Goal: Task Accomplishment & Management: Use online tool/utility

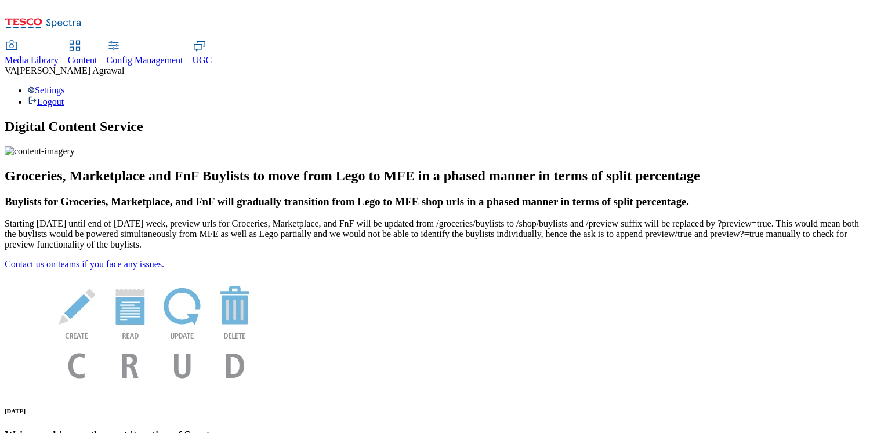
click at [97, 55] on span "Content" at bounding box center [83, 60] width 30 height 10
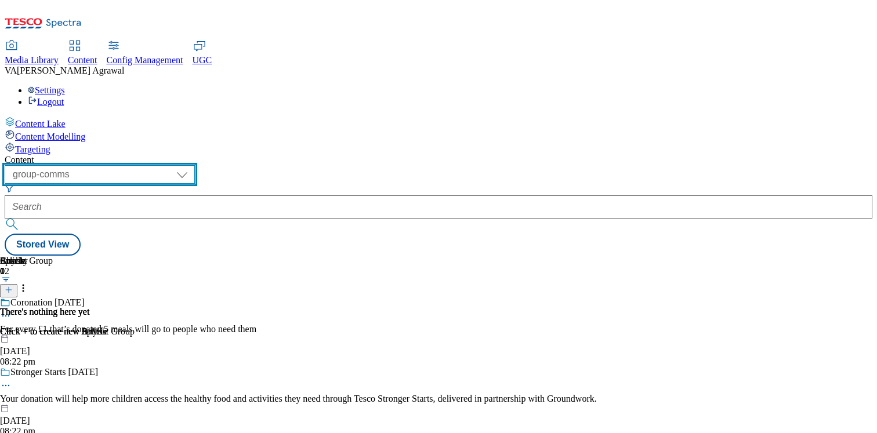
click at [195, 165] on select "dotcom-cz dotcom-hu dotcom-sk fnf-uk ghs-roi ghs-uk group-comms ighs-cz ighs-hu…" at bounding box center [100, 174] width 190 height 19
select select "ghs-[GEOGRAPHIC_DATA]"
click at [151, 165] on select "dotcom-cz dotcom-hu dotcom-sk fnf-uk ghs-roi ghs-uk group-comms ighs-cz ighs-hu…" at bounding box center [100, 174] width 190 height 19
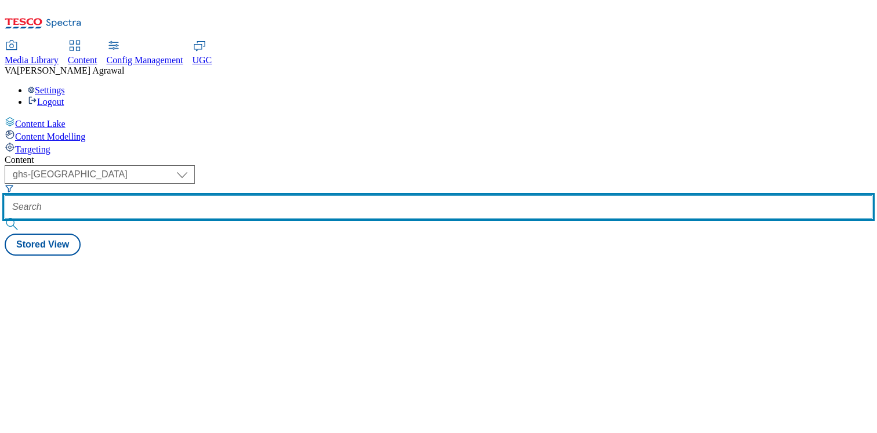
click at [337, 195] on input "text" at bounding box center [439, 206] width 868 height 23
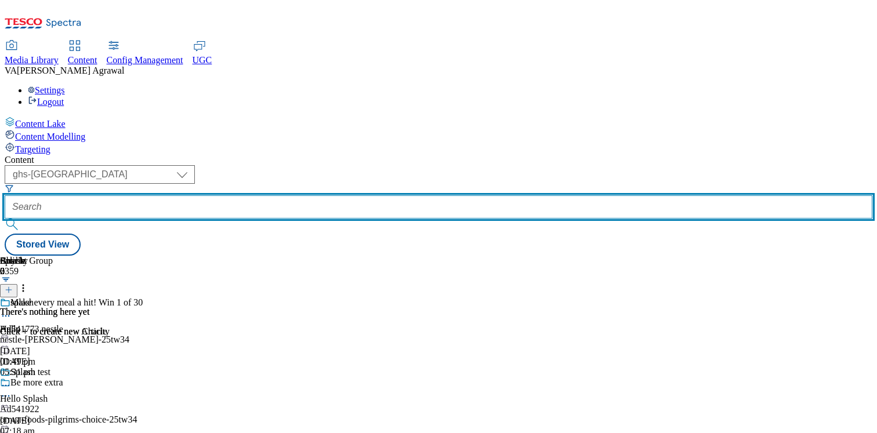
paste input "pizzaexpresspizzaexpress-bzp-1"
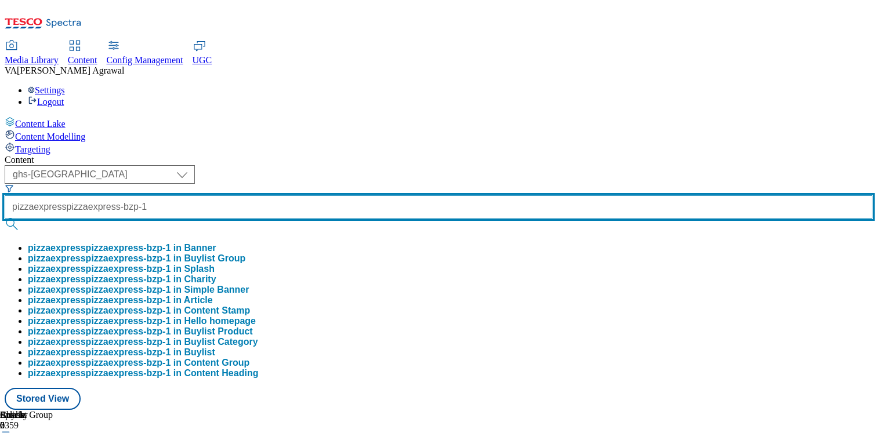
type input "pizzaexpresspizzaexpress-bzp-1"
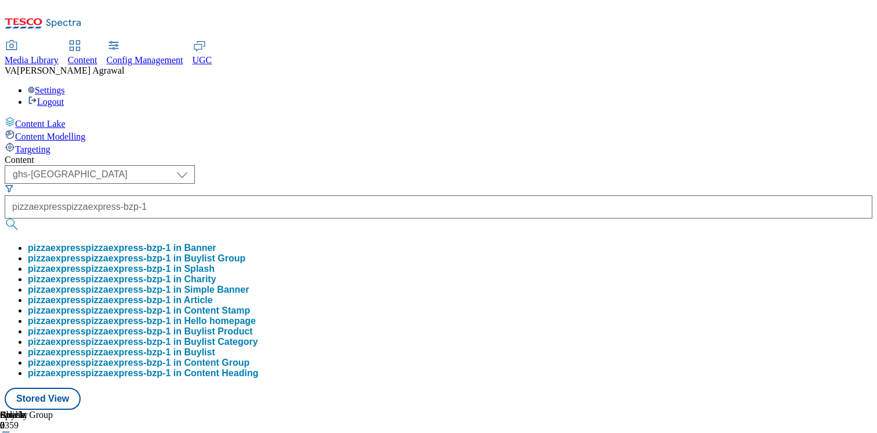
scroll to position [0, 0]
click at [215, 358] on button "pizzaexpresspizzaexpress-bzp-1 in Buylist" at bounding box center [121, 352] width 187 height 10
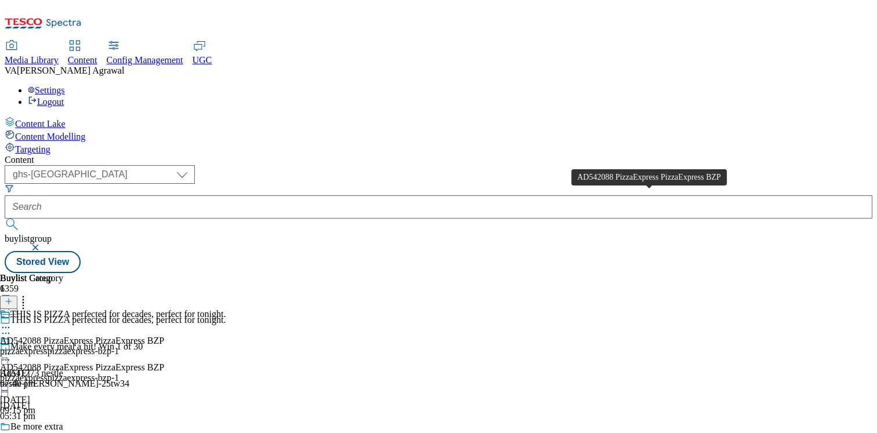
click at [164, 336] on span "AD542088 PizzaExpress PizzaExpress BZP" at bounding box center [82, 341] width 164 height 10
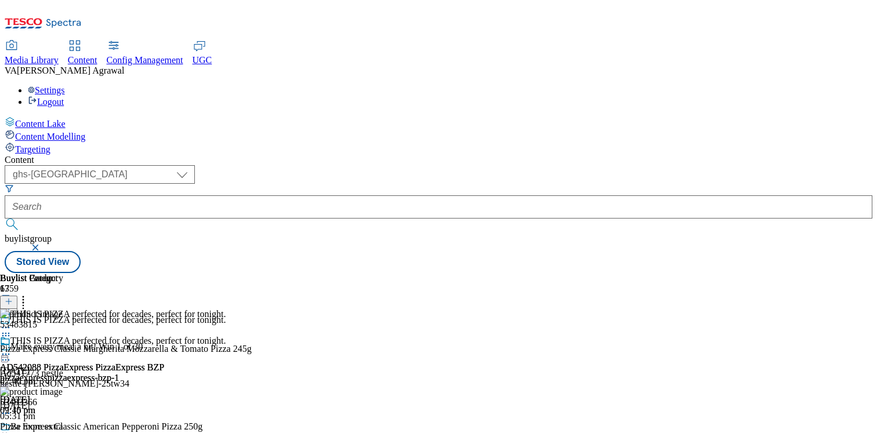
scroll to position [0, 153]
click at [164, 373] on div "pizzaexpresspizzaexpress-bzp-1" at bounding box center [82, 378] width 164 height 10
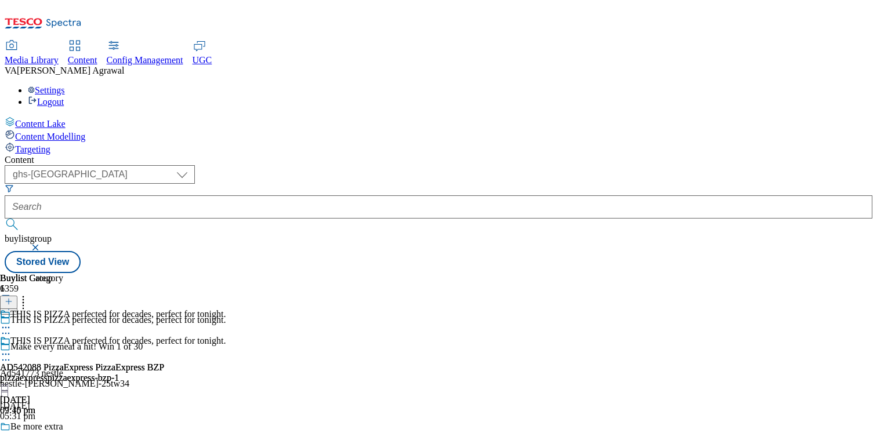
click at [12, 349] on icon at bounding box center [6, 355] width 12 height 12
click at [49, 375] on span "Edit" at bounding box center [42, 379] width 13 height 9
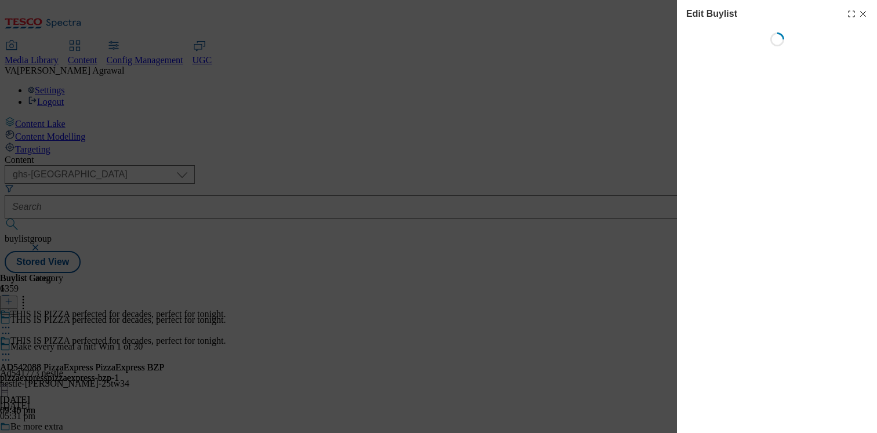
select select "tactical"
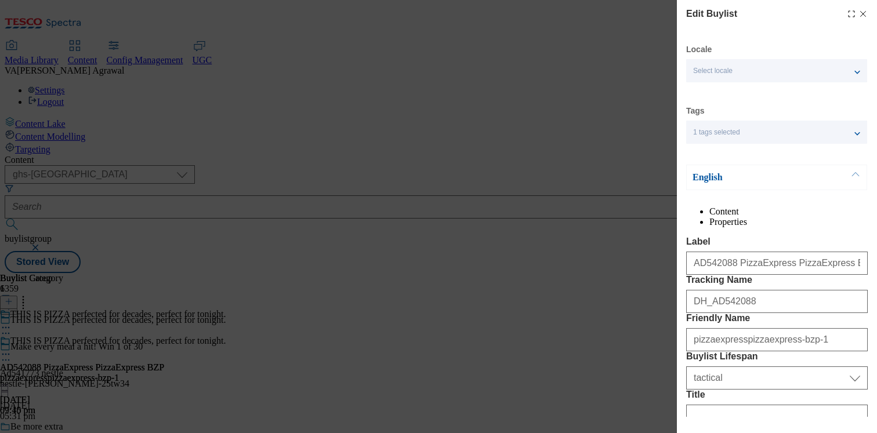
select select "Banner"
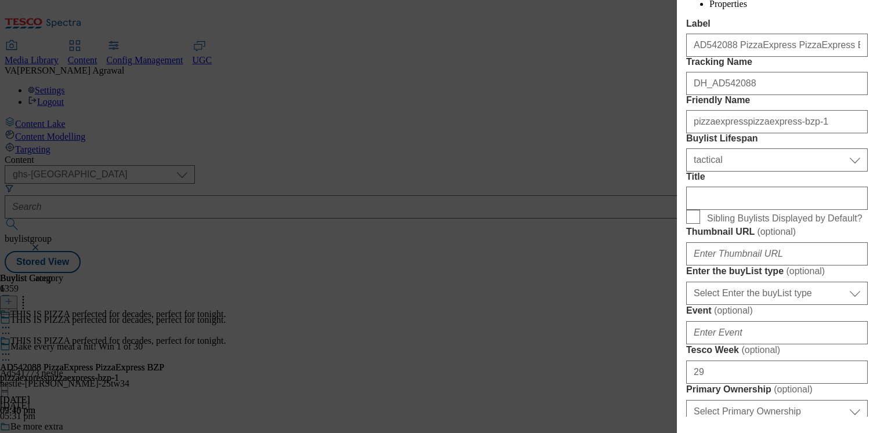
scroll to position [223, 0]
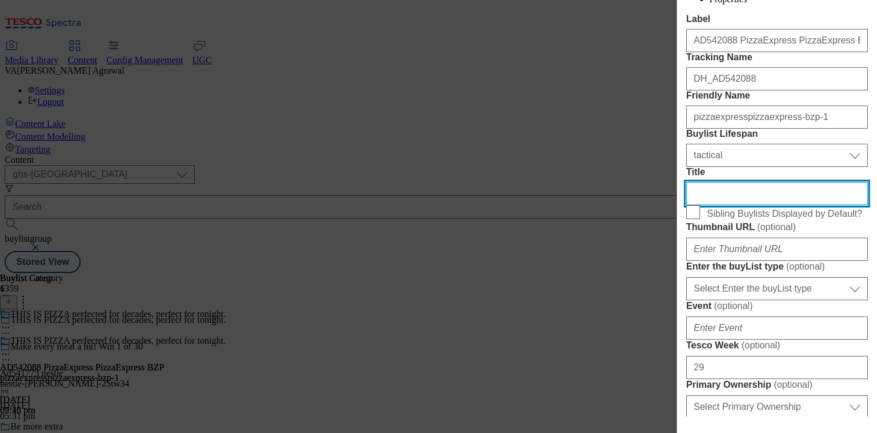
click at [718, 205] on input "Title" at bounding box center [777, 193] width 182 height 23
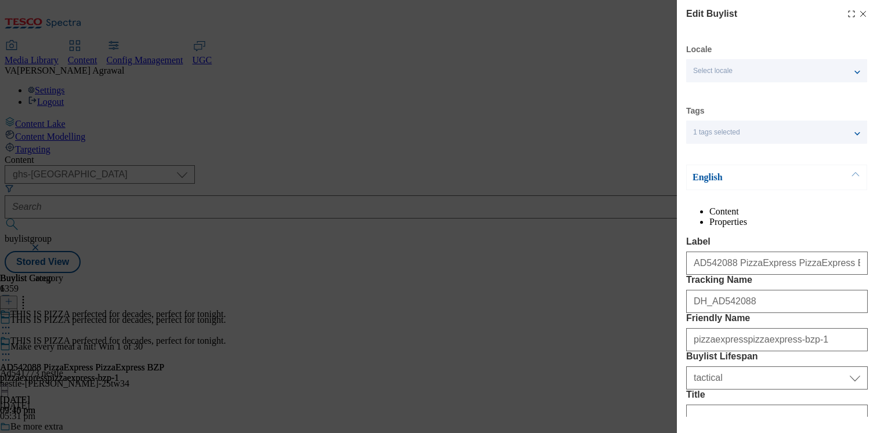
click at [865, 13] on icon "Modal" at bounding box center [862, 13] width 9 height 9
select select "tactical"
select select "Banner"
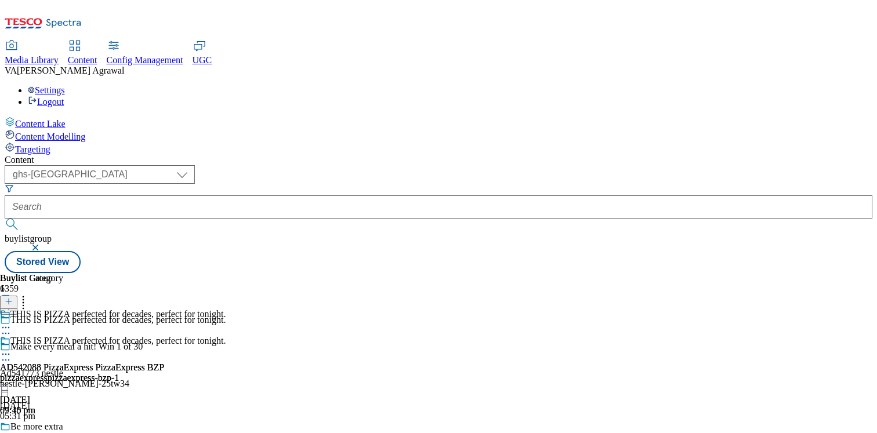
click at [42, 244] on button "button" at bounding box center [37, 247] width 12 height 7
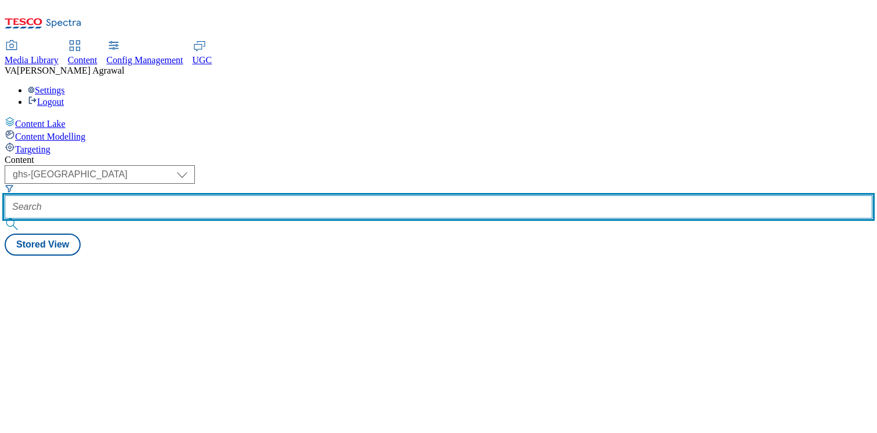
click at [357, 195] on input "text" at bounding box center [439, 206] width 868 height 23
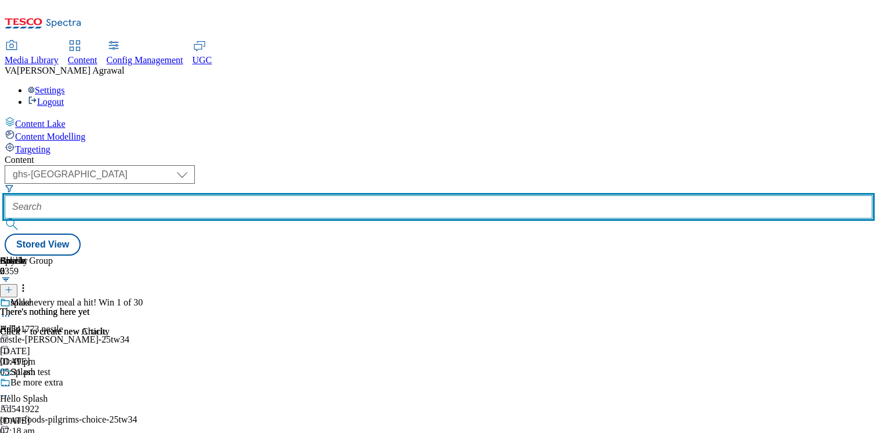
paste input "pizzaexpresspizzaexpress-bzp-5"
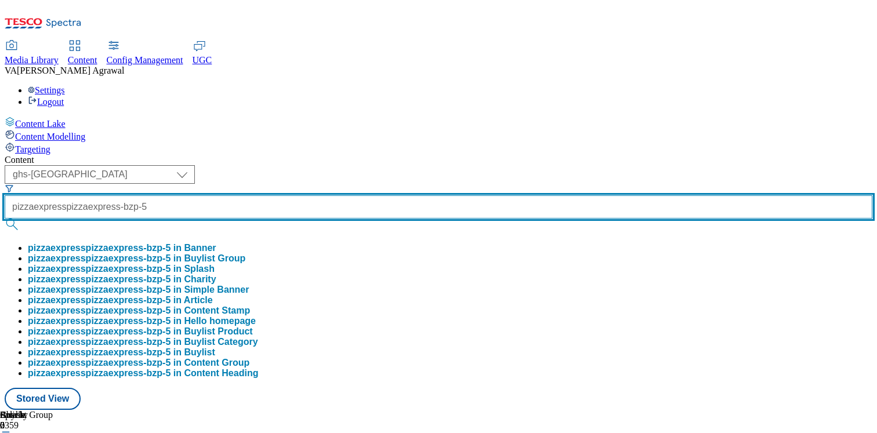
type input "pizzaexpresspizzaexpress-bzp-5"
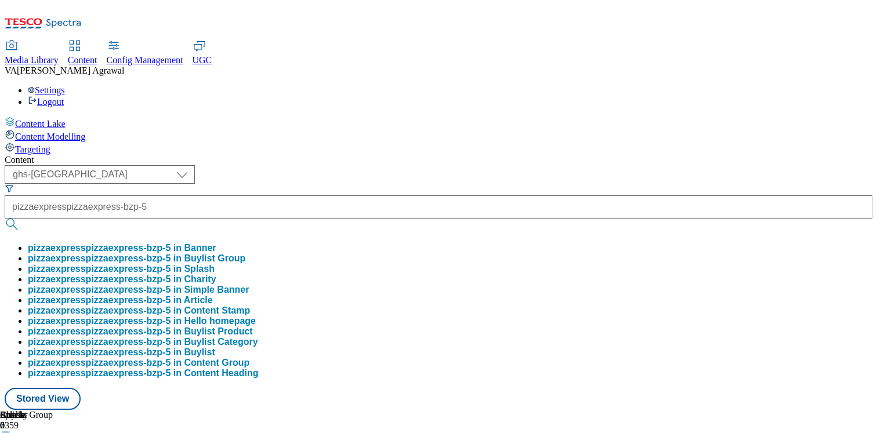
click at [215, 358] on button "pizzaexpresspizzaexpress-bzp-5 in Buylist" at bounding box center [121, 352] width 187 height 10
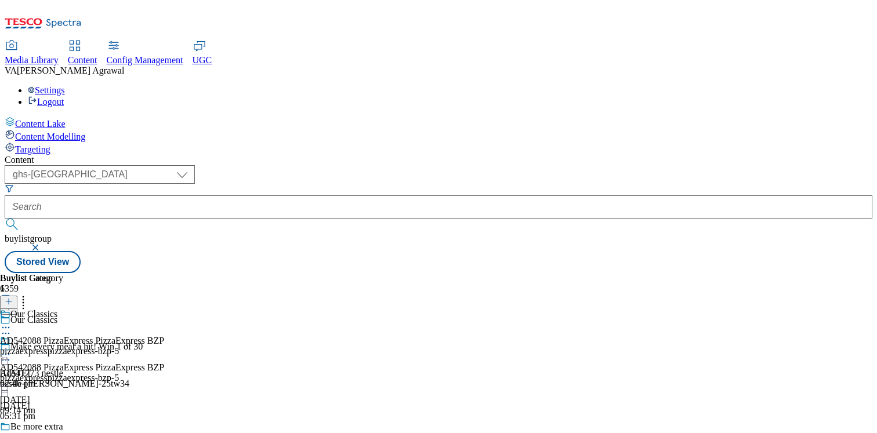
click at [12, 349] on icon at bounding box center [6, 355] width 12 height 12
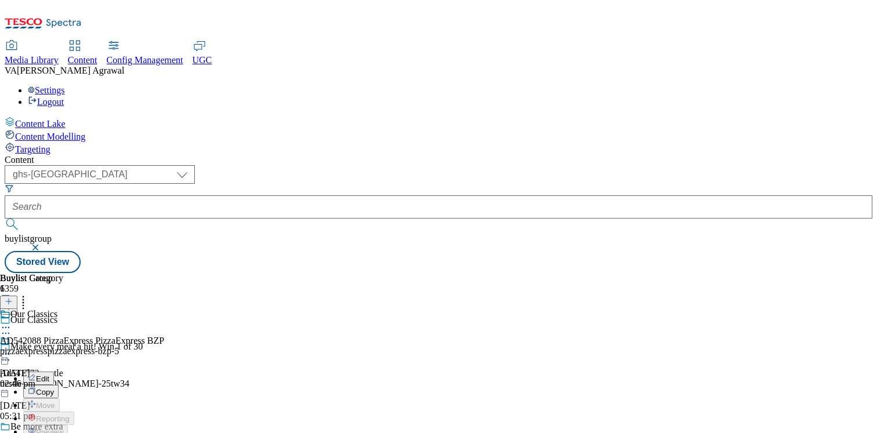
click at [49, 375] on span "Edit" at bounding box center [42, 379] width 13 height 9
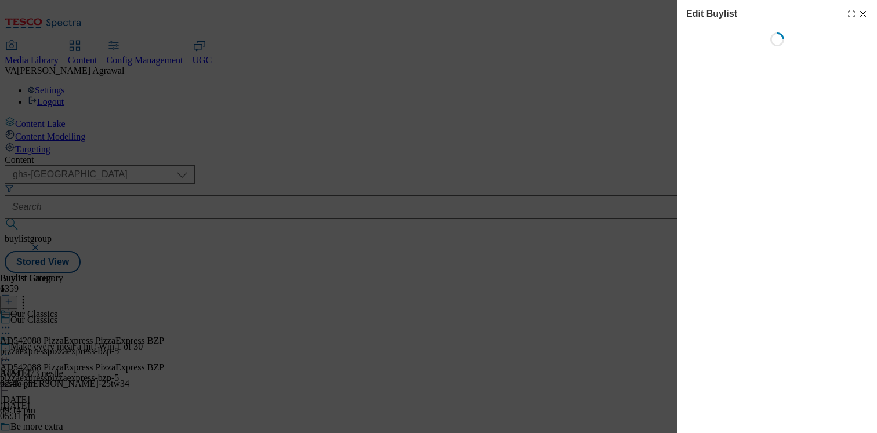
select select "tactical"
select select "dunnhumby"
select select "Banner"
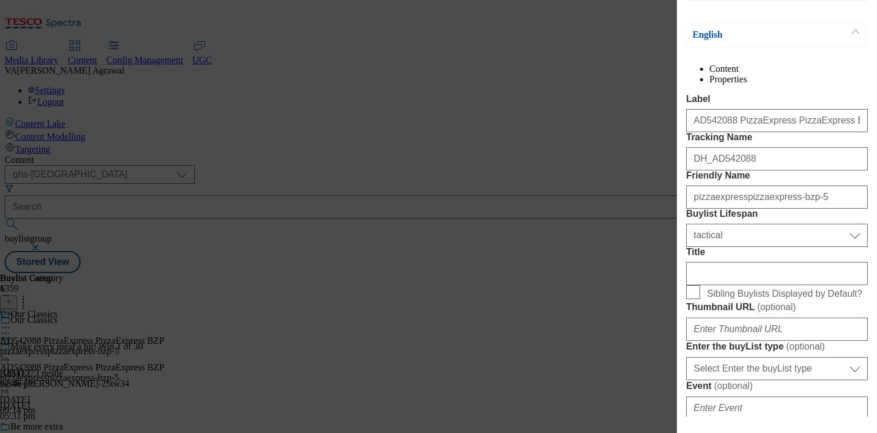
scroll to position [150, 0]
